Goal: Task Accomplishment & Management: Complete application form

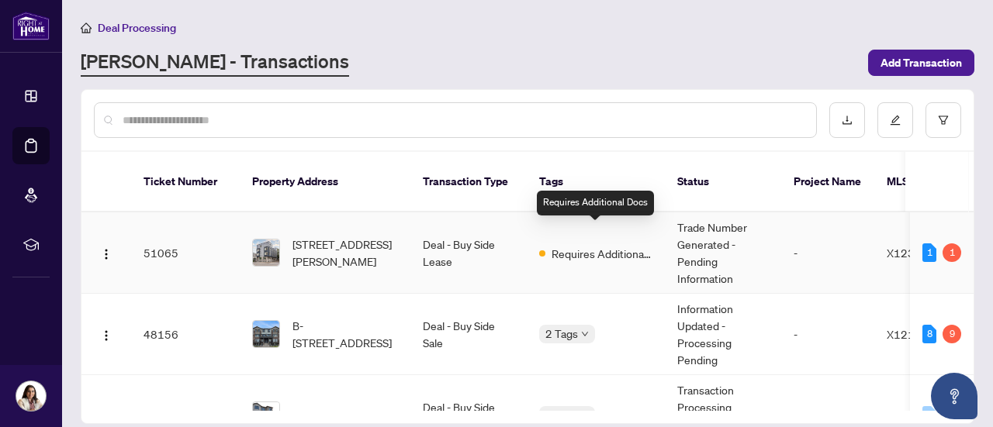
click at [593, 245] on span "Requires Additional Docs" at bounding box center [601, 253] width 101 height 17
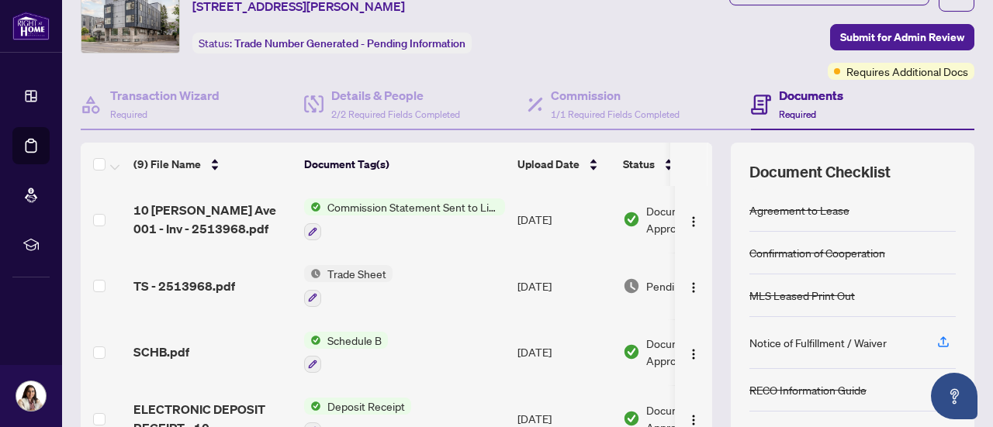
scroll to position [32, 0]
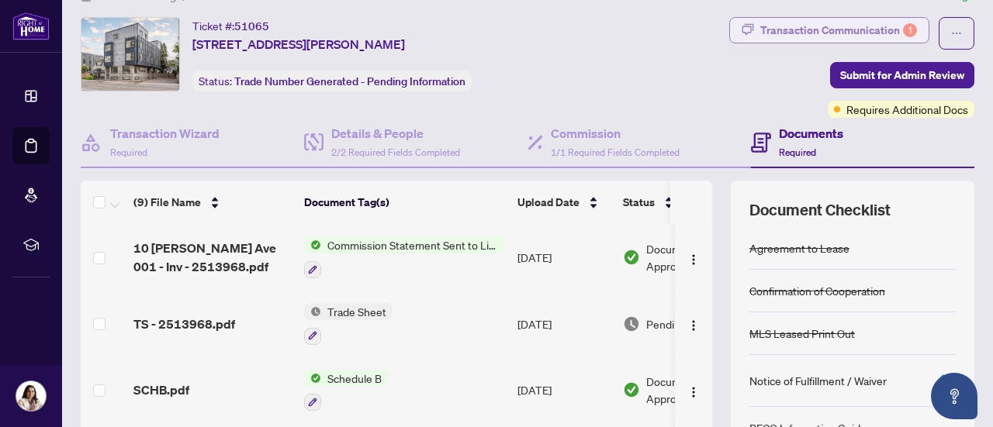
click at [792, 33] on div "Transaction Communication 1" at bounding box center [838, 30] width 157 height 25
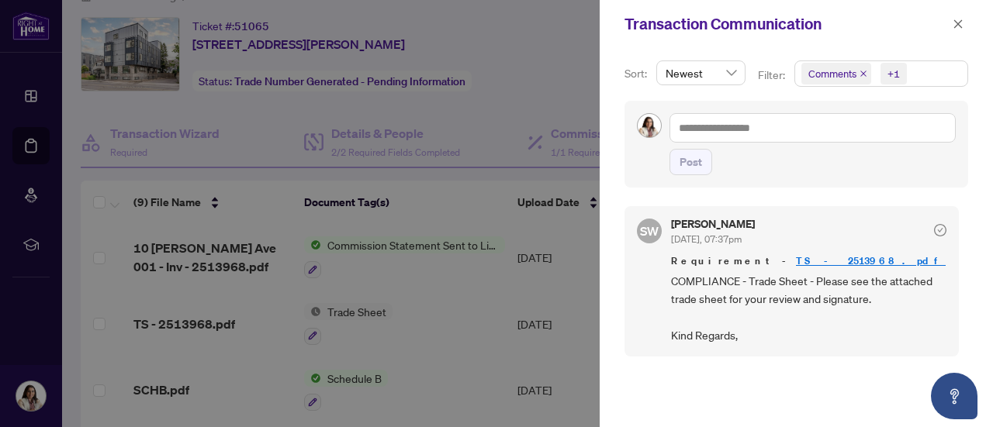
click at [483, 185] on div at bounding box center [496, 213] width 993 height 427
click at [954, 16] on span "button" at bounding box center [957, 24] width 11 height 25
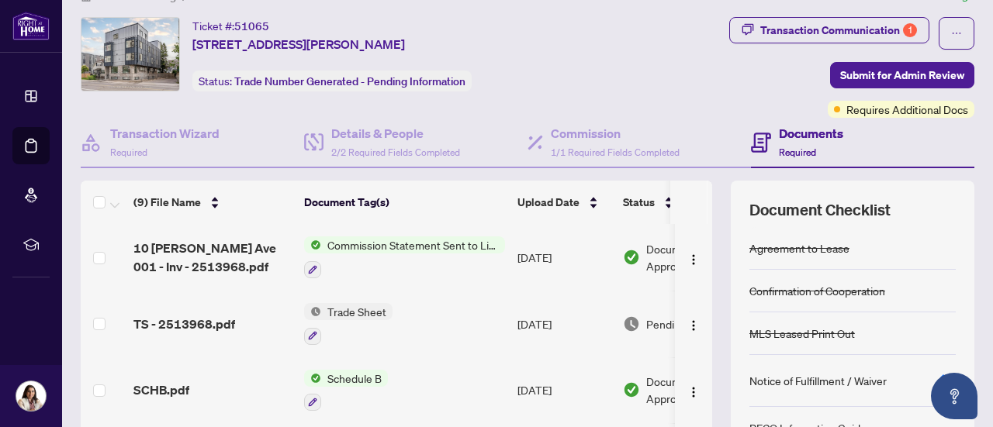
click at [507, 261] on td "Commission Statement Sent to Listing Brokerage" at bounding box center [404, 257] width 213 height 67
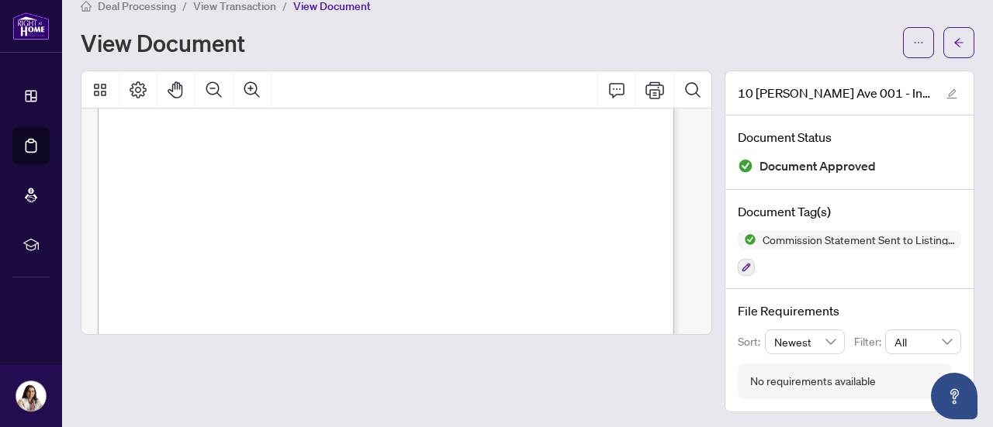
scroll to position [157, 0]
click at [508, 254] on div "Page 1" at bounding box center [448, 402] width 700 height 905
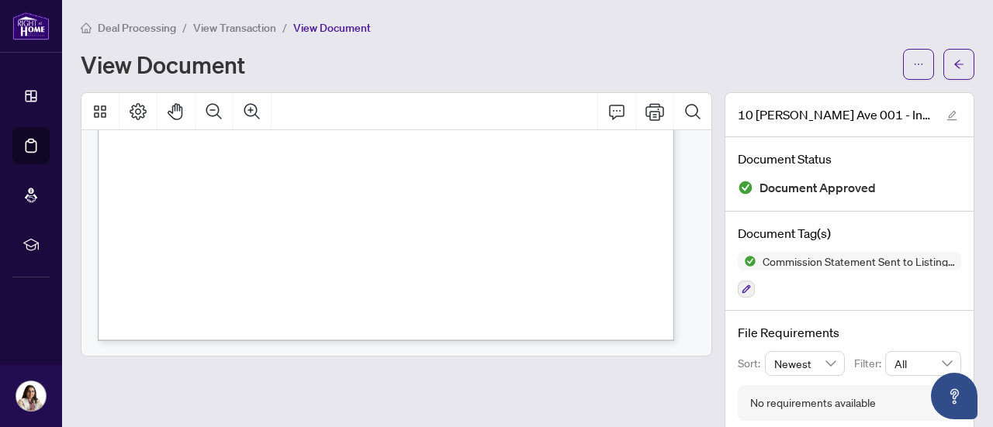
scroll to position [0, 0]
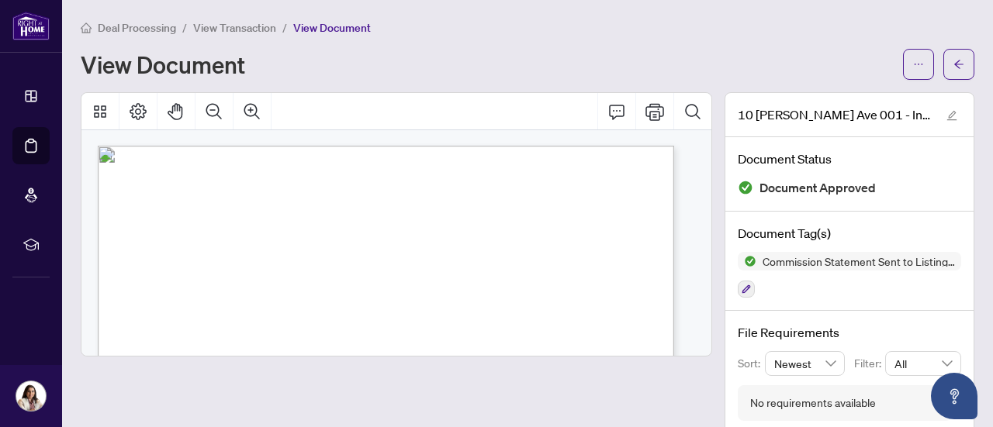
click at [244, 24] on span "View Transaction" at bounding box center [234, 28] width 83 height 14
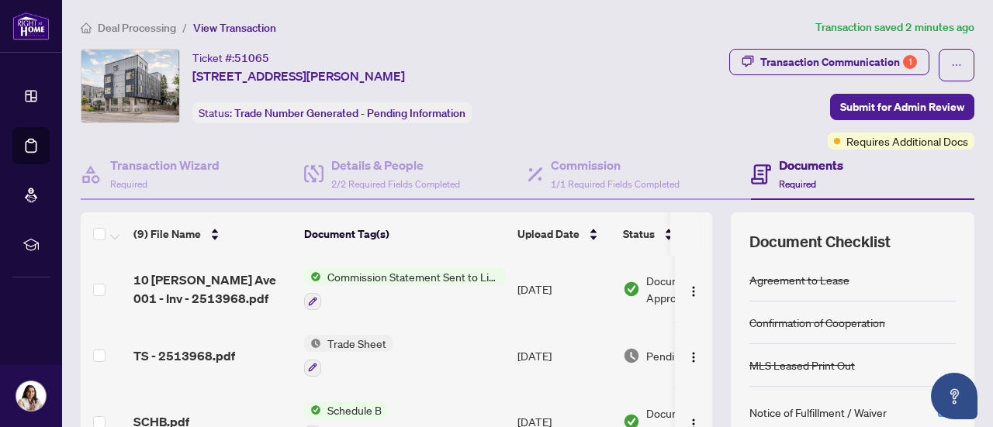
click at [443, 344] on td "Trade Sheet" at bounding box center [404, 356] width 213 height 67
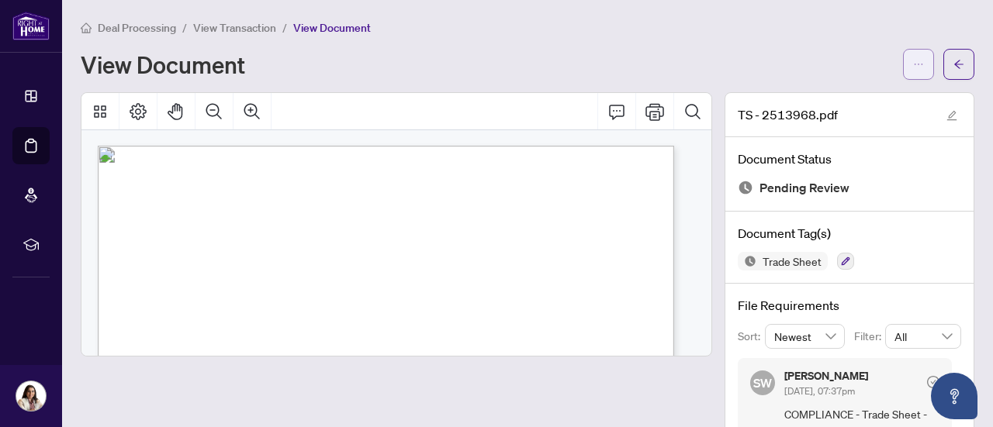
click at [913, 70] on span "button" at bounding box center [918, 64] width 11 height 25
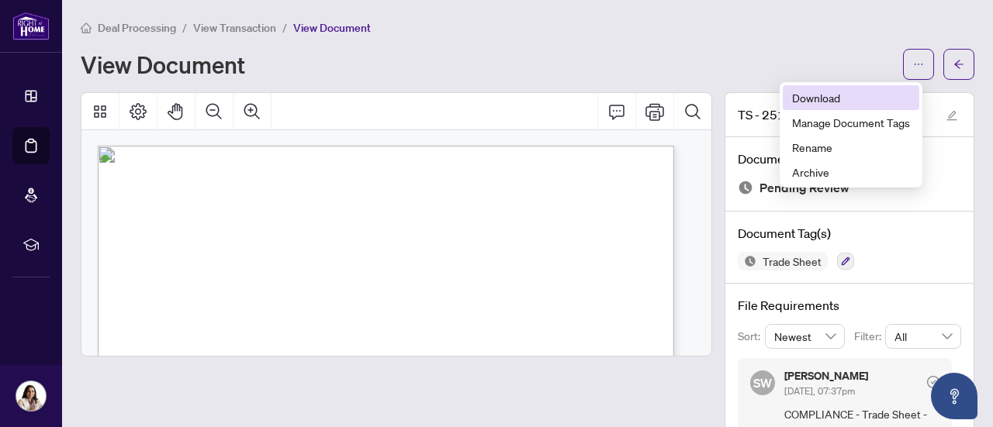
click at [836, 94] on span "Download" at bounding box center [851, 97] width 118 height 17
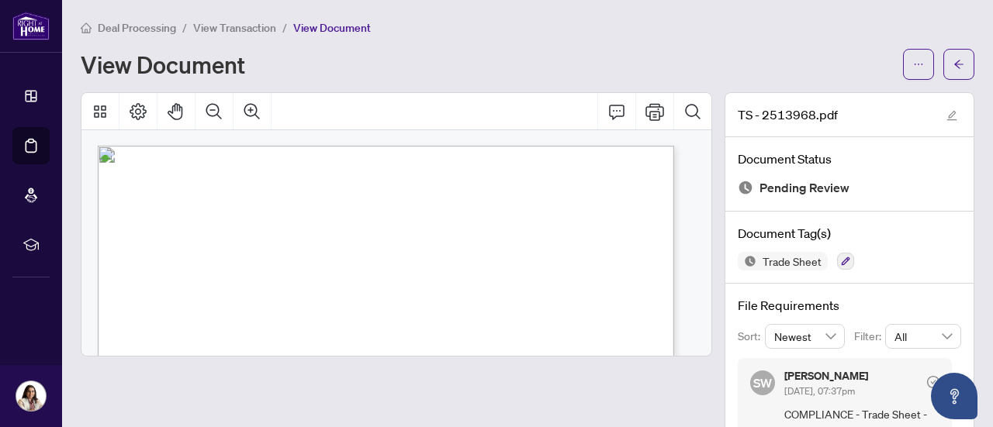
click at [263, 32] on span "View Transaction" at bounding box center [234, 28] width 83 height 14
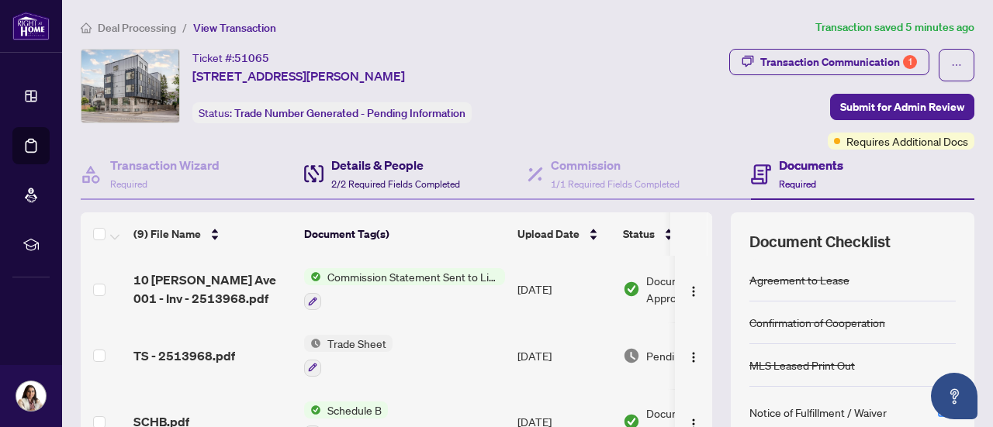
click at [358, 156] on h4 "Details & People" at bounding box center [395, 165] width 129 height 19
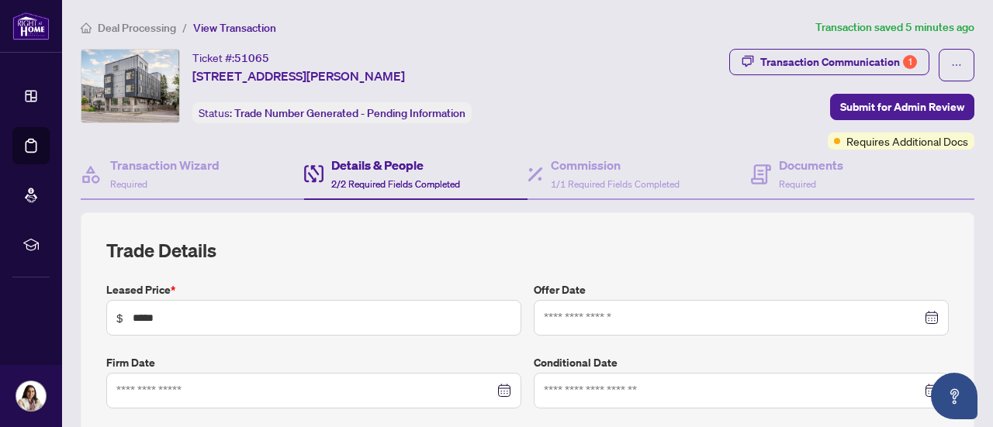
type input "**********"
click at [591, 172] on h4 "Commission" at bounding box center [615, 165] width 129 height 19
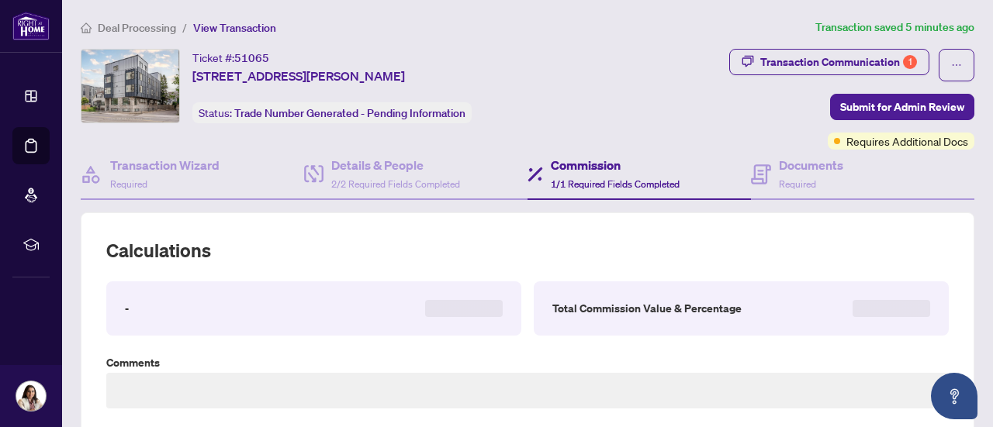
type textarea "**********"
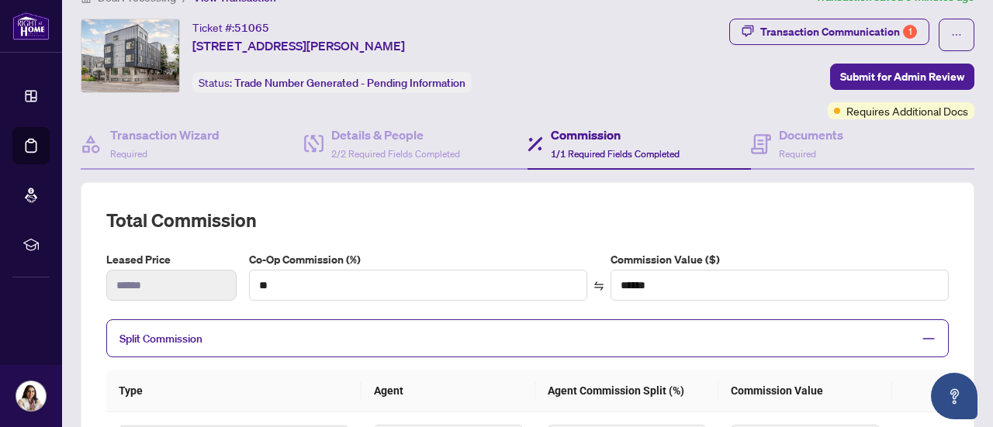
scroll to position [29, 0]
click at [764, 149] on div "Documents Required" at bounding box center [797, 144] width 92 height 36
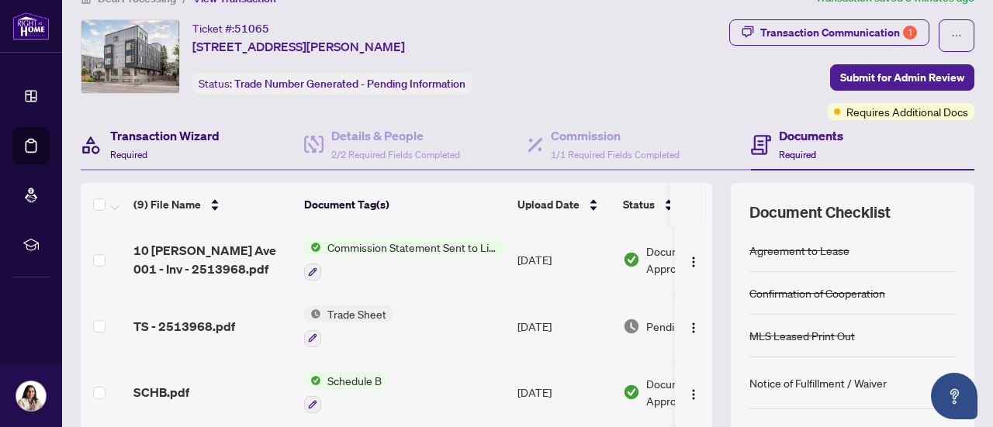
click at [195, 154] on div "Transaction Wizard Required" at bounding box center [164, 144] width 109 height 36
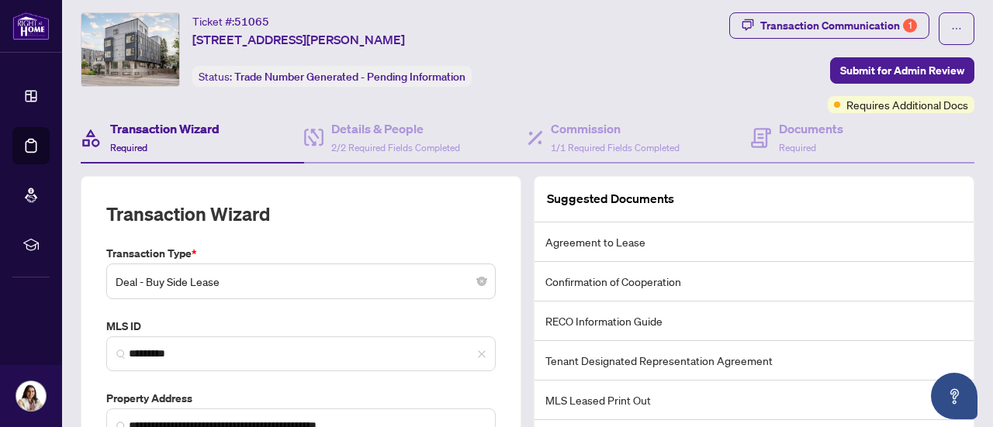
scroll to position [33, 0]
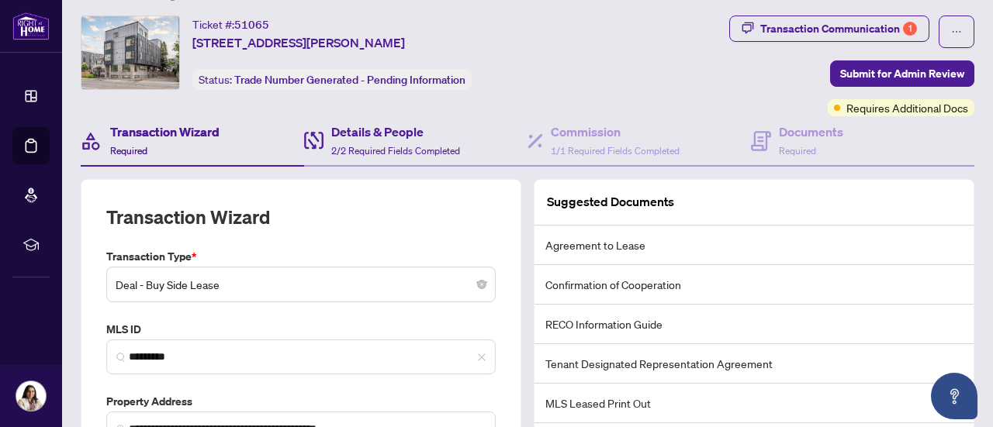
drag, startPoint x: 423, startPoint y: 164, endPoint x: 423, endPoint y: 149, distance: 15.5
click at [423, 149] on div "**********" at bounding box center [528, 321] width 894 height 410
click at [423, 149] on span "2/2 Required Fields Completed" at bounding box center [395, 151] width 129 height 12
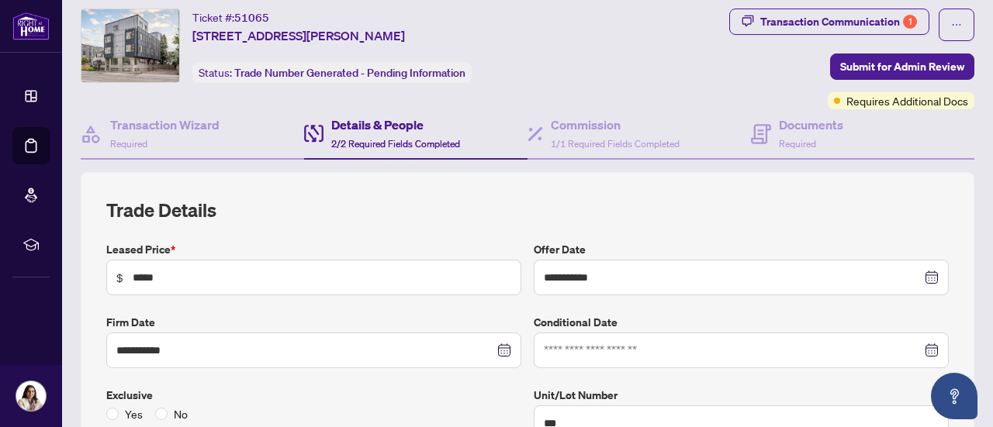
scroll to position [45, 0]
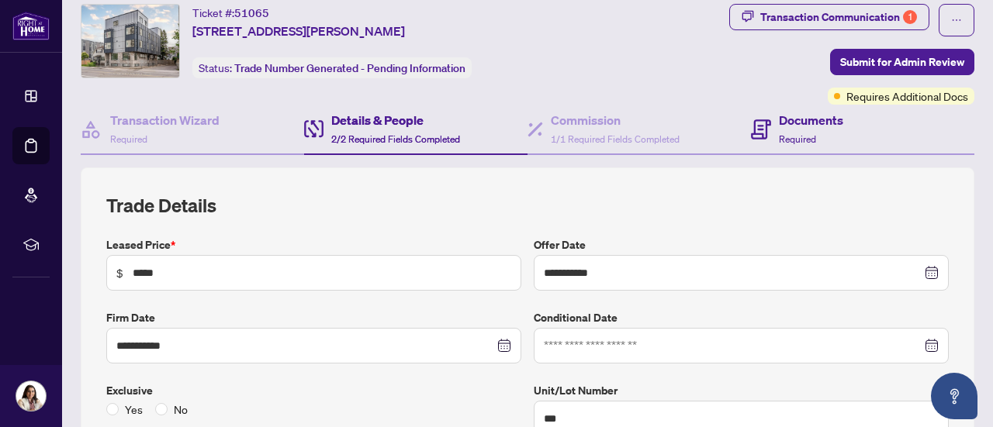
click at [854, 138] on div "Documents Required" at bounding box center [862, 130] width 223 height 50
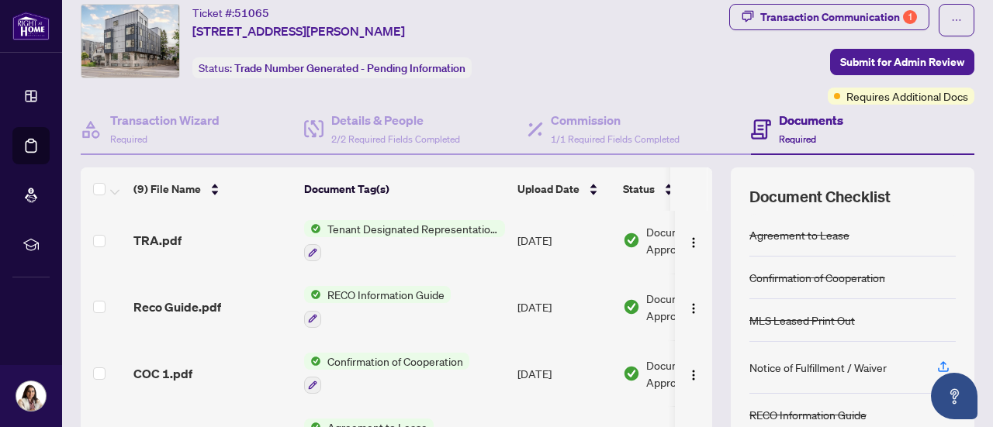
scroll to position [220, 0]
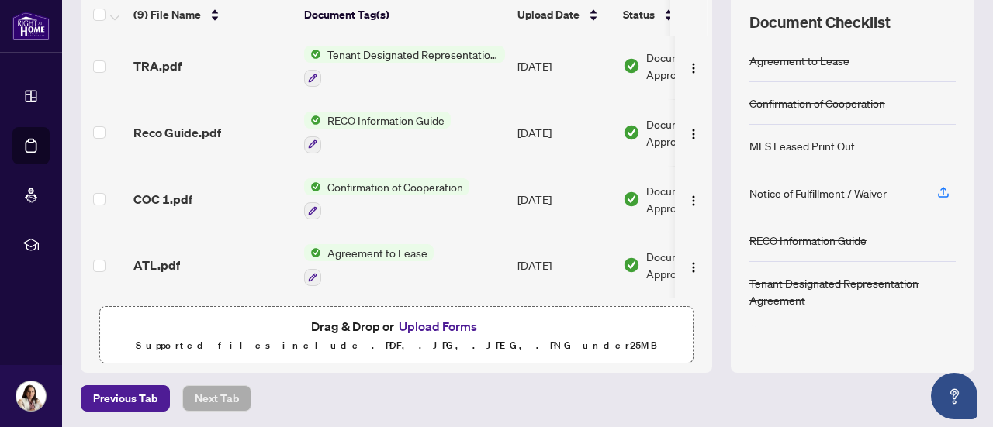
click at [411, 323] on button "Upload Forms" at bounding box center [438, 326] width 88 height 20
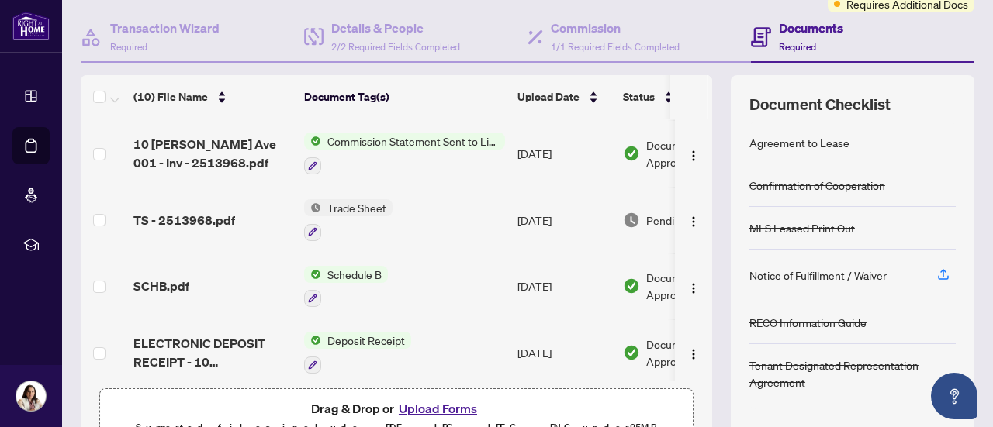
scroll to position [0, 0]
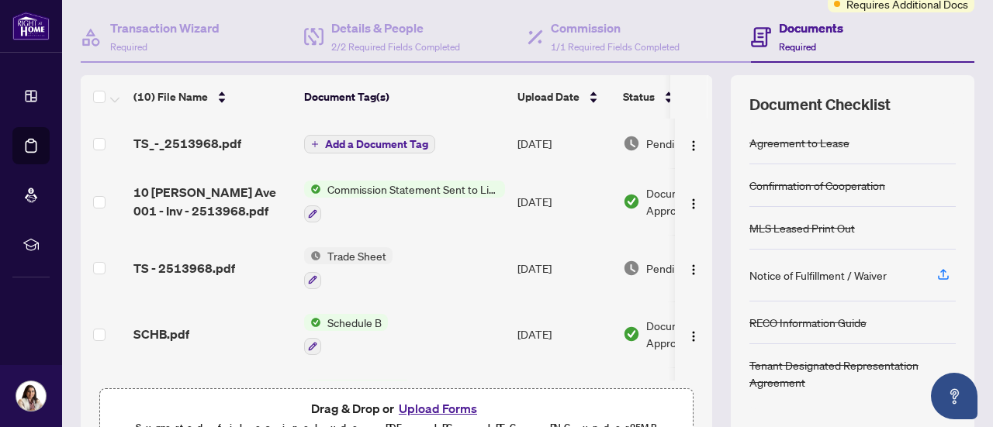
click at [465, 153] on td "Add a Document Tag" at bounding box center [404, 144] width 213 height 50
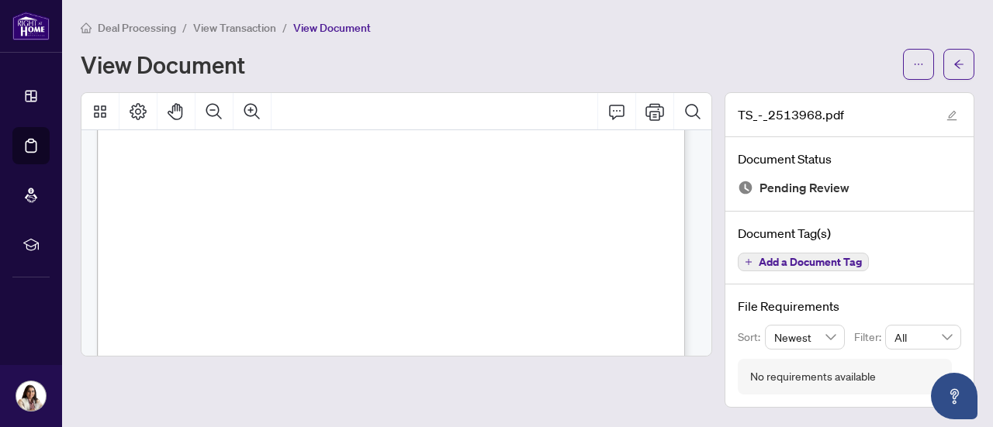
scroll to position [90, 0]
click at [962, 54] on span "button" at bounding box center [958, 64] width 11 height 25
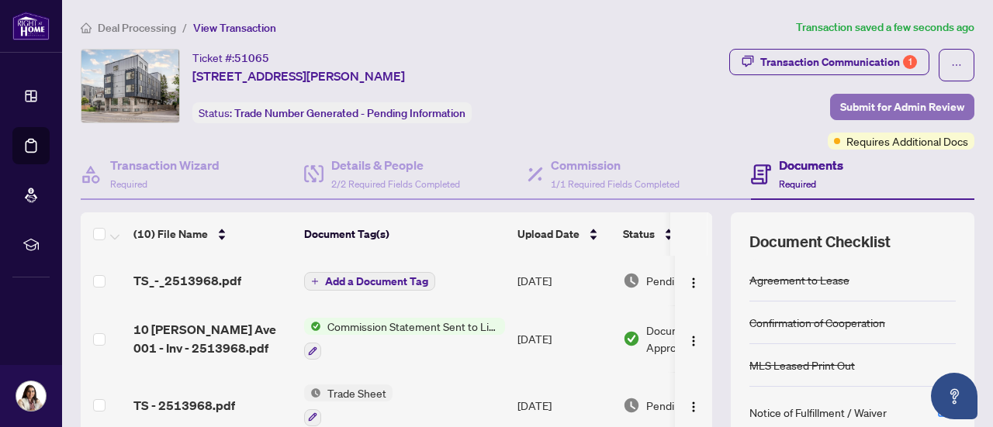
click at [907, 112] on span "Submit for Admin Review" at bounding box center [902, 107] width 124 height 25
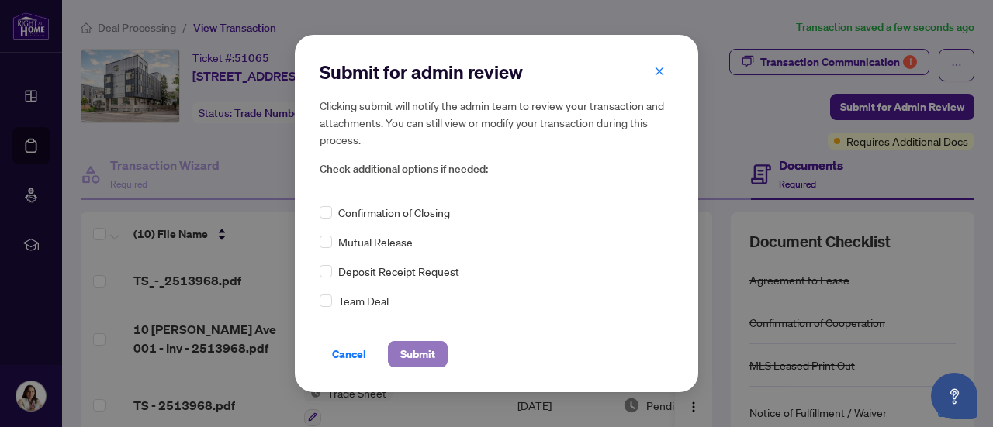
click at [434, 354] on span "Submit" at bounding box center [417, 354] width 35 height 25
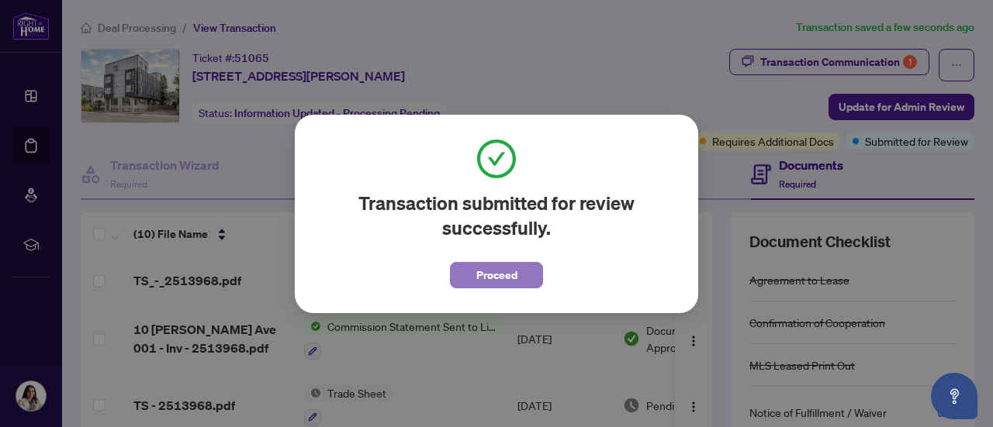
click at [496, 279] on span "Proceed" at bounding box center [496, 275] width 41 height 25
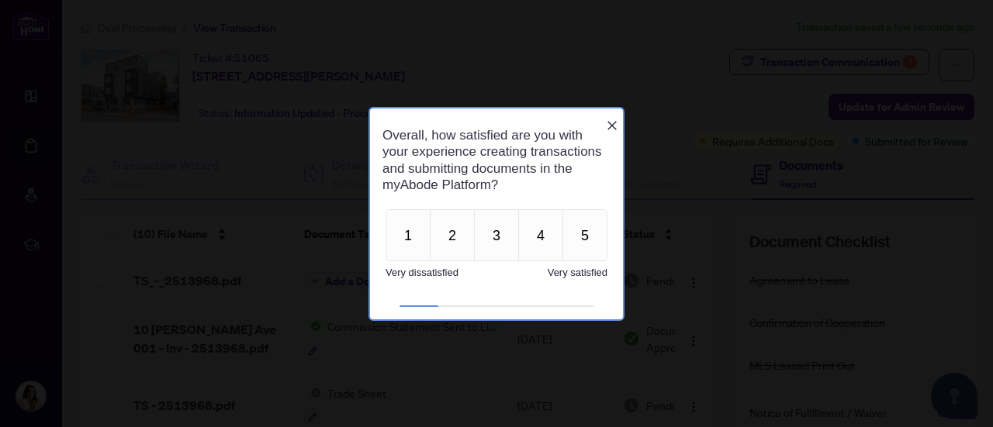
click at [607, 119] on div "Close button" at bounding box center [612, 125] width 12 height 12
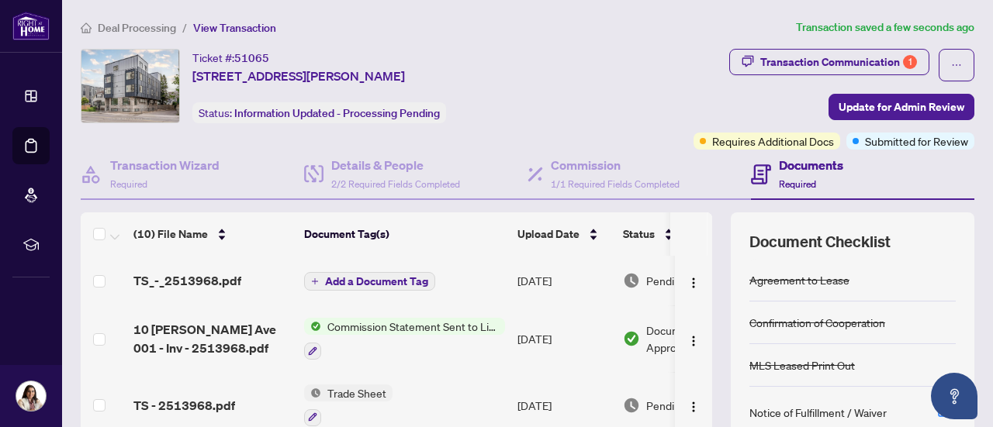
click at [143, 31] on span "Deal Processing" at bounding box center [137, 28] width 78 height 14
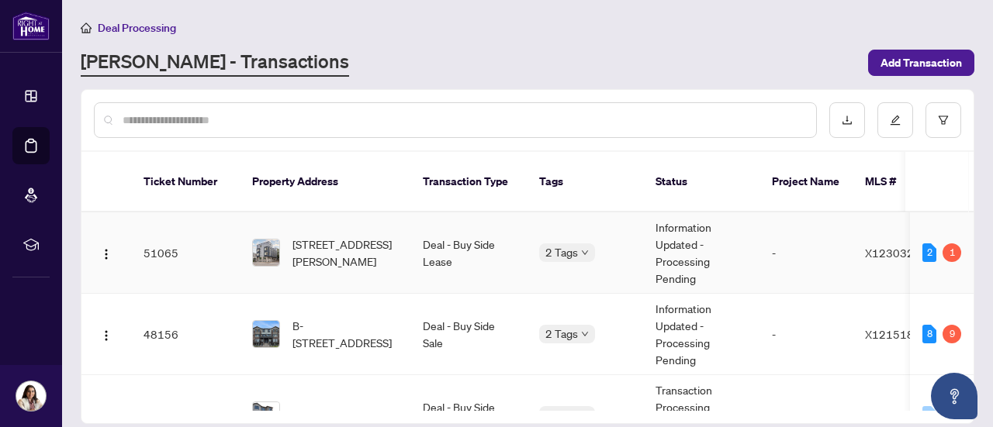
click at [487, 241] on td "Deal - Buy Side Lease" at bounding box center [468, 253] width 116 height 81
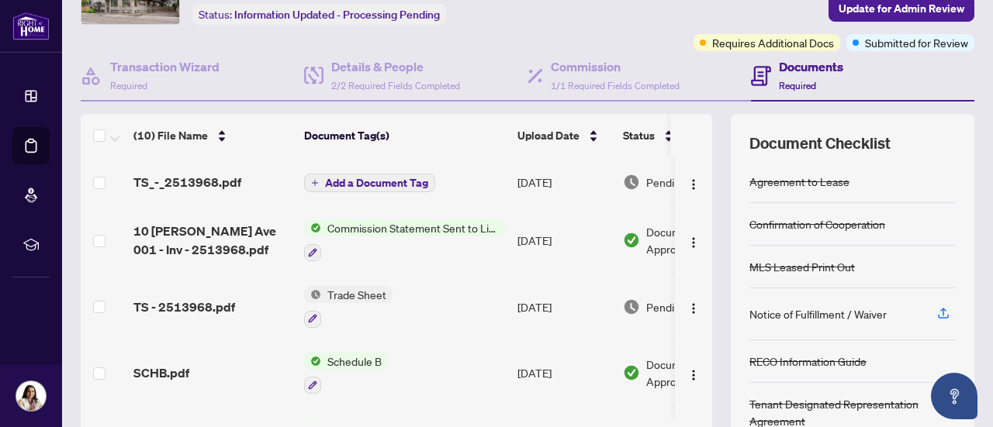
scroll to position [108, 0]
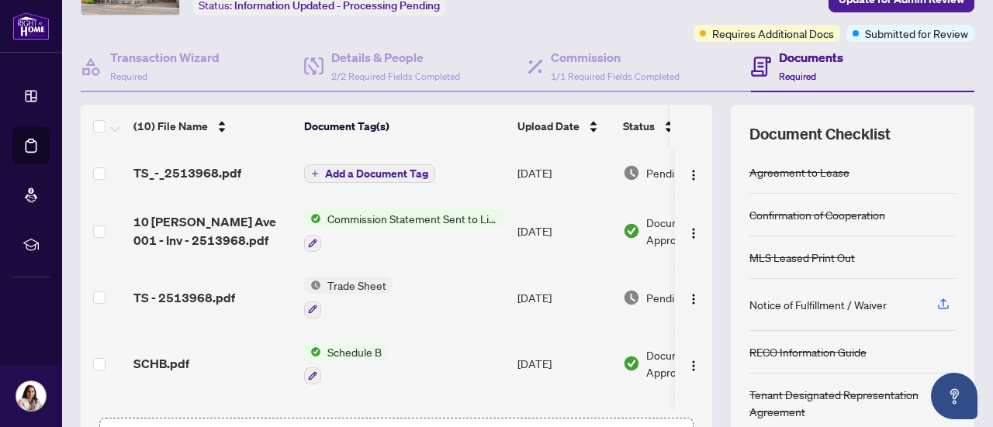
click at [459, 221] on span "Commission Statement Sent to Listing Brokerage" at bounding box center [413, 218] width 184 height 17
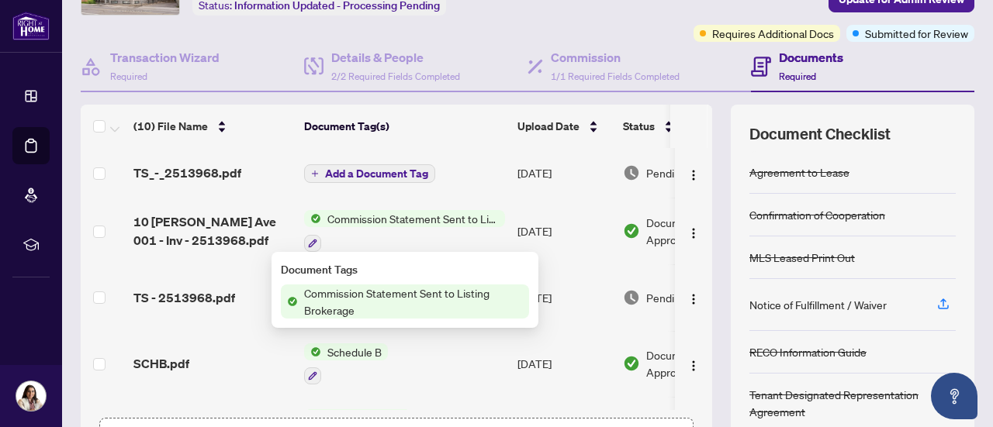
click at [462, 233] on div at bounding box center [404, 242] width 201 height 19
